Goal: Task Accomplishment & Management: Use online tool/utility

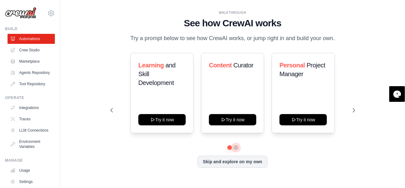
click at [235, 150] on button at bounding box center [235, 147] width 5 height 5
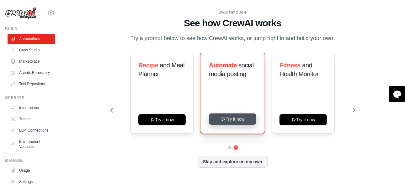
click at [230, 124] on button "Try it now" at bounding box center [232, 118] width 47 height 11
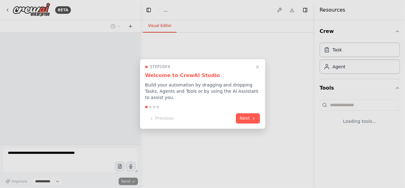
select select "****"
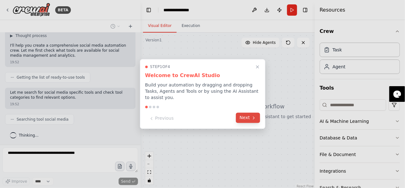
scroll to position [60, 0]
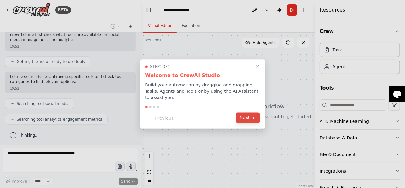
click at [249, 115] on button "Next" at bounding box center [248, 118] width 24 height 10
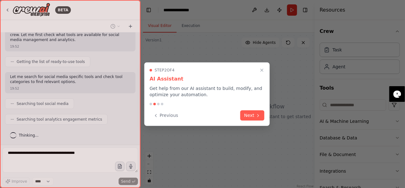
click at [249, 115] on button "Next" at bounding box center [252, 115] width 24 height 10
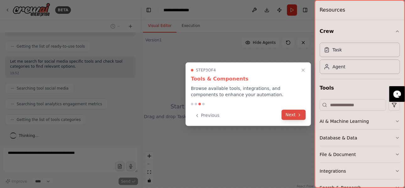
scroll to position [91, 0]
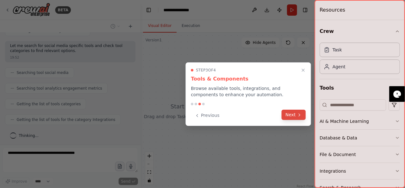
click at [293, 115] on button "Next" at bounding box center [293, 115] width 24 height 10
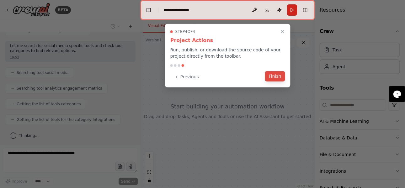
click at [275, 77] on button "Finish" at bounding box center [275, 76] width 20 height 10
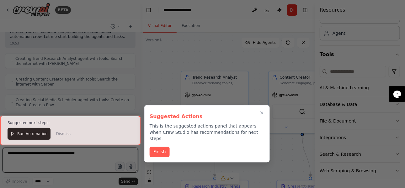
scroll to position [679, 0]
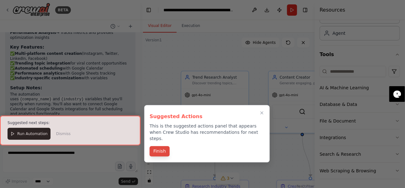
click at [160, 146] on button "Finish" at bounding box center [160, 151] width 20 height 10
